Goal: Task Accomplishment & Management: Manage account settings

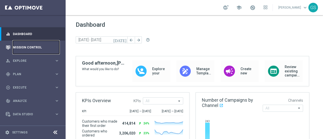
click at [24, 49] on link "Mission Control" at bounding box center [36, 47] width 46 height 13
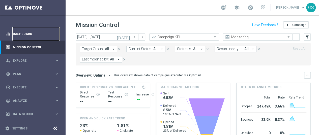
click at [29, 34] on link "Dashboard" at bounding box center [36, 33] width 46 height 13
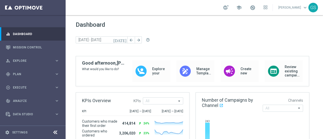
click at [282, 6] on link "[PERSON_NAME] keyboard_arrow_down" at bounding box center [293, 8] width 31 height 8
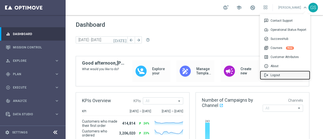
click at [272, 74] on div "logout Logout" at bounding box center [285, 75] width 50 height 9
